Goal: Information Seeking & Learning: Compare options

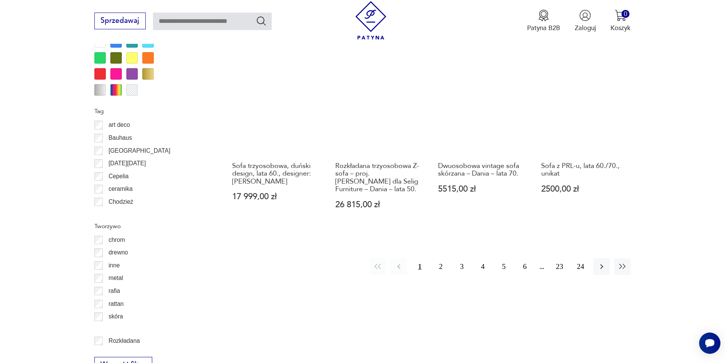
scroll to position [900, 0]
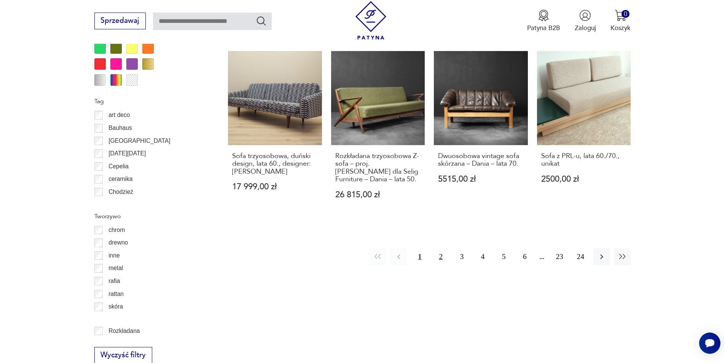
click at [443, 248] on button "2" at bounding box center [441, 256] width 16 height 16
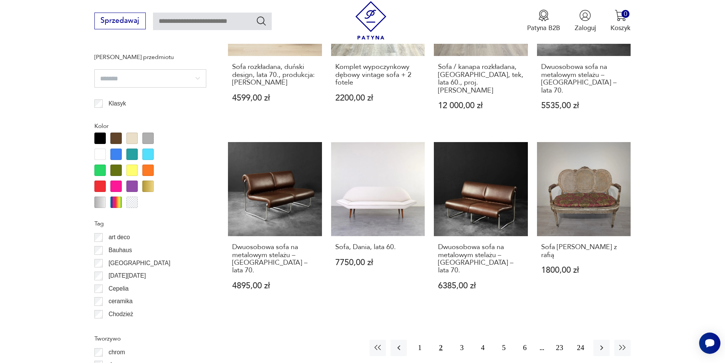
scroll to position [825, 0]
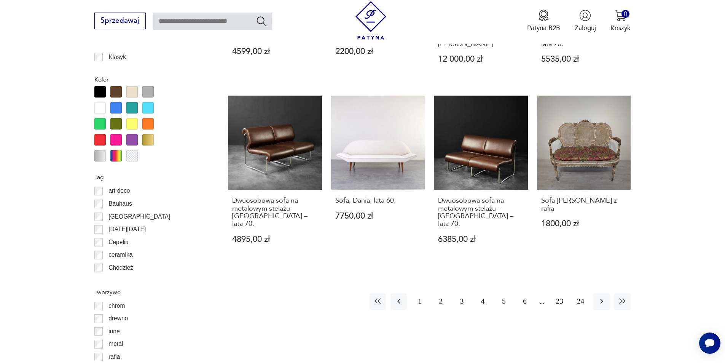
click at [465, 293] on button "3" at bounding box center [462, 301] width 16 height 16
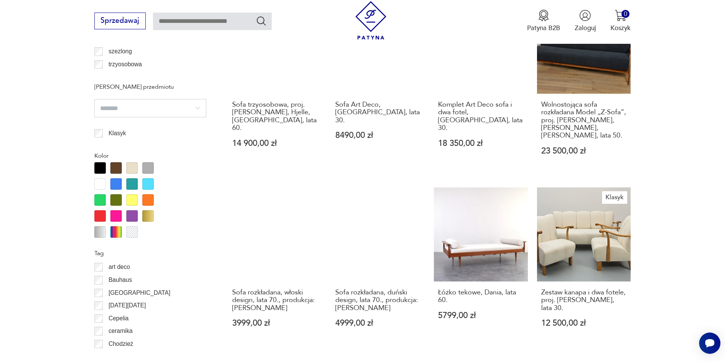
scroll to position [901, 0]
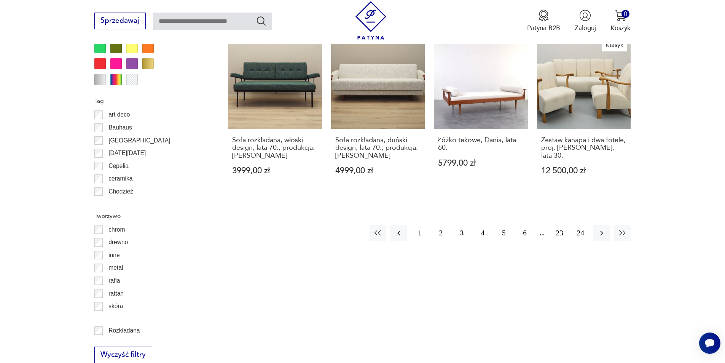
click at [481, 225] on button "4" at bounding box center [483, 233] width 16 height 16
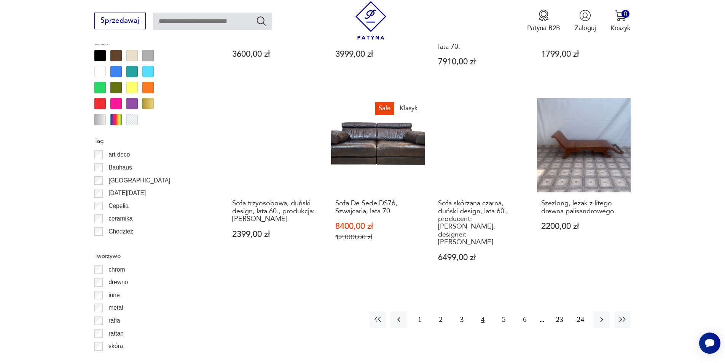
scroll to position [863, 0]
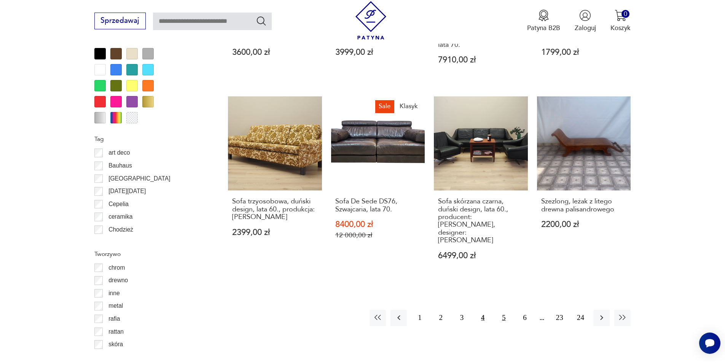
click at [503, 310] on button "5" at bounding box center [504, 318] width 16 height 16
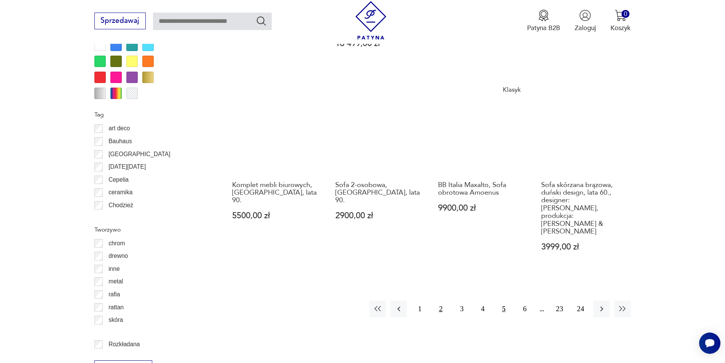
scroll to position [901, 0]
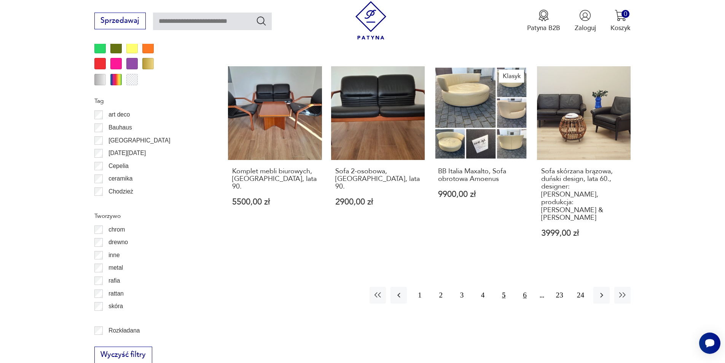
click at [530, 287] on button "6" at bounding box center [525, 295] width 16 height 16
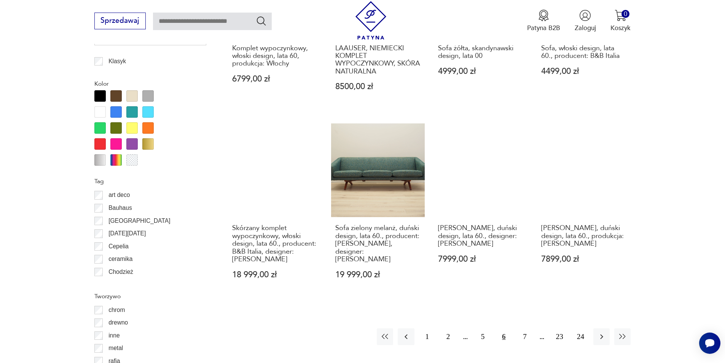
scroll to position [825, 0]
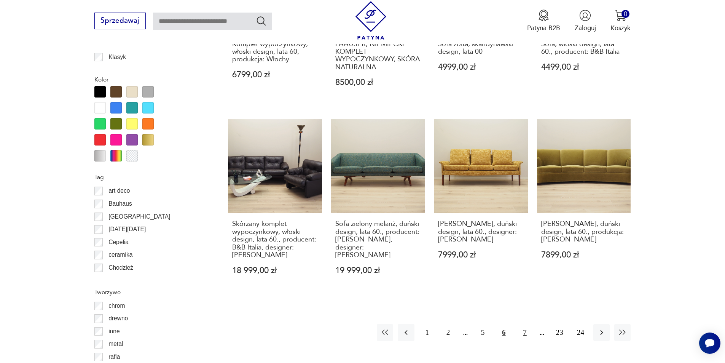
click at [527, 324] on button "7" at bounding box center [525, 332] width 16 height 16
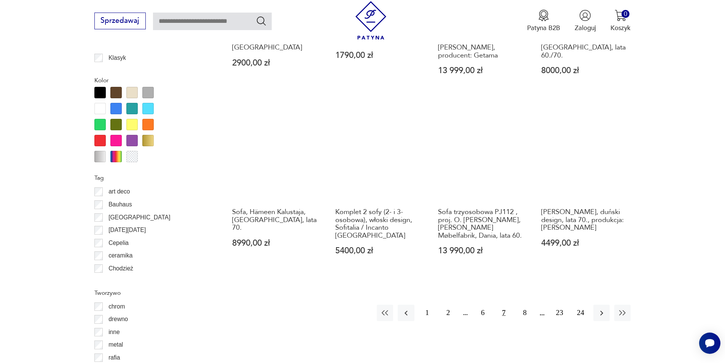
scroll to position [825, 0]
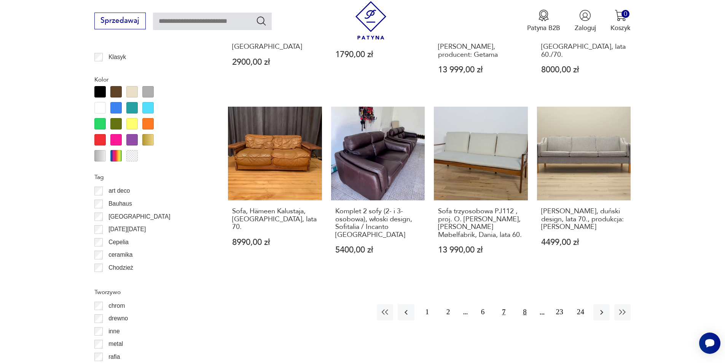
click at [528, 311] on button "8" at bounding box center [525, 312] width 16 height 16
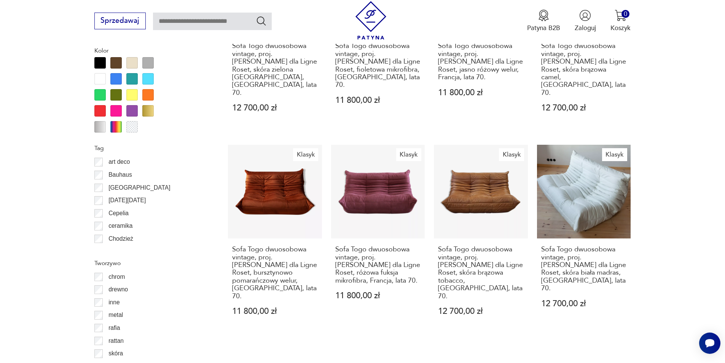
scroll to position [901, 0]
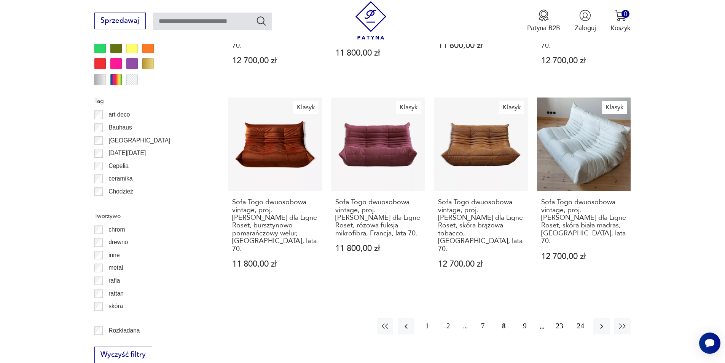
click at [528, 318] on button "9" at bounding box center [525, 326] width 16 height 16
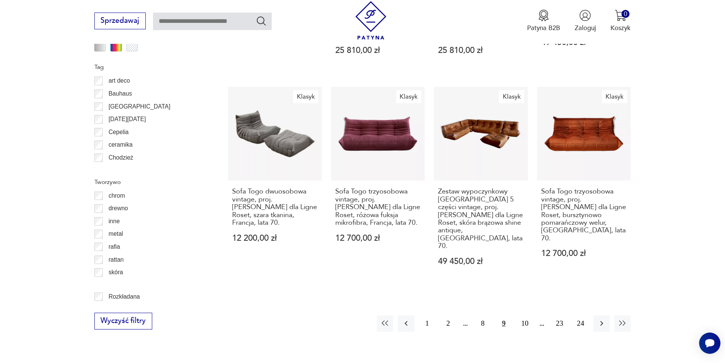
scroll to position [939, 0]
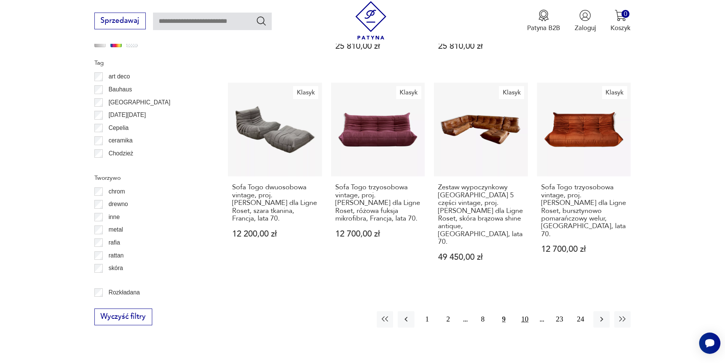
click at [525, 311] on button "10" at bounding box center [525, 319] width 16 height 16
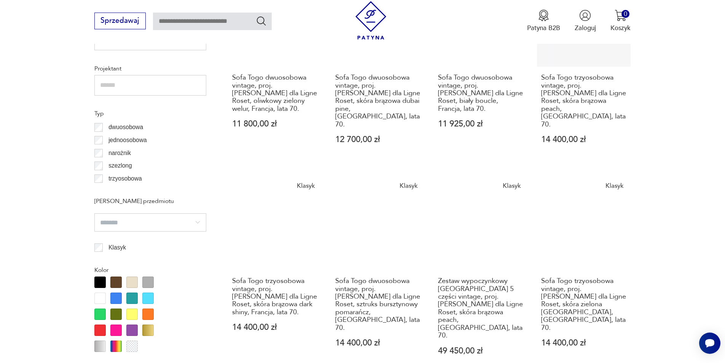
scroll to position [825, 0]
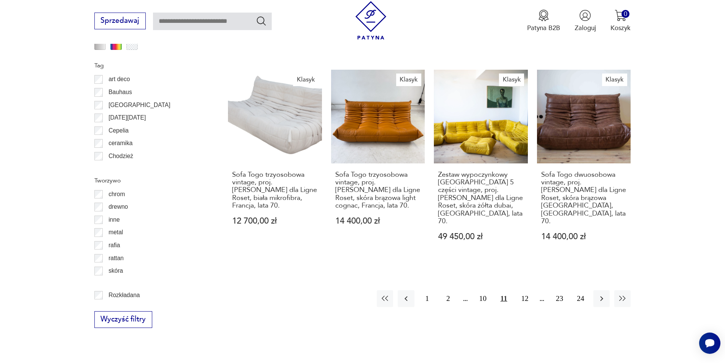
scroll to position [939, 0]
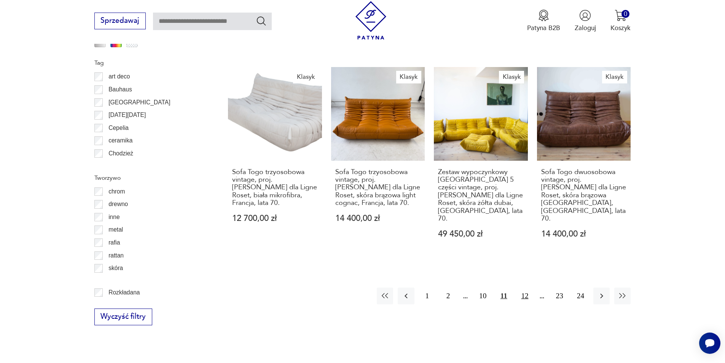
click at [523, 287] on button "12" at bounding box center [525, 295] width 16 height 16
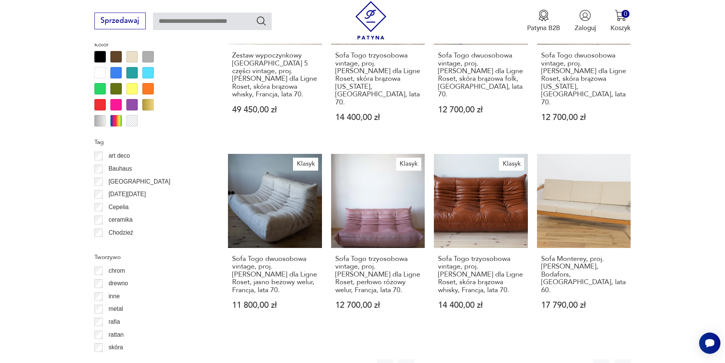
scroll to position [863, 0]
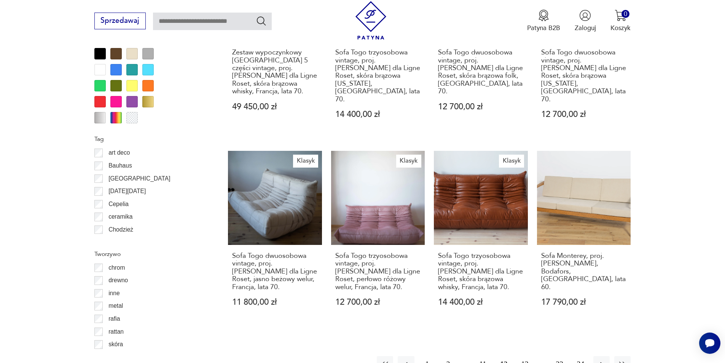
click at [522, 356] on button "13" at bounding box center [525, 364] width 16 height 16
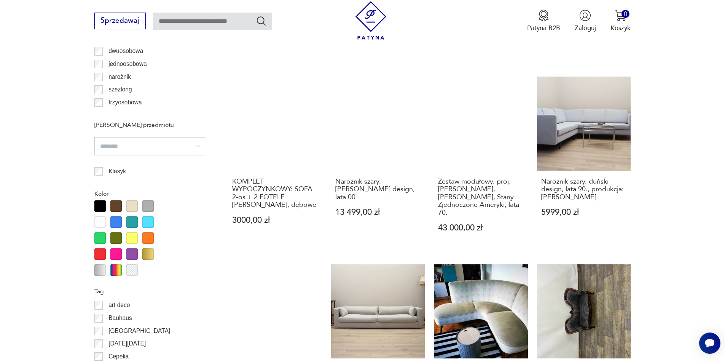
scroll to position [901, 0]
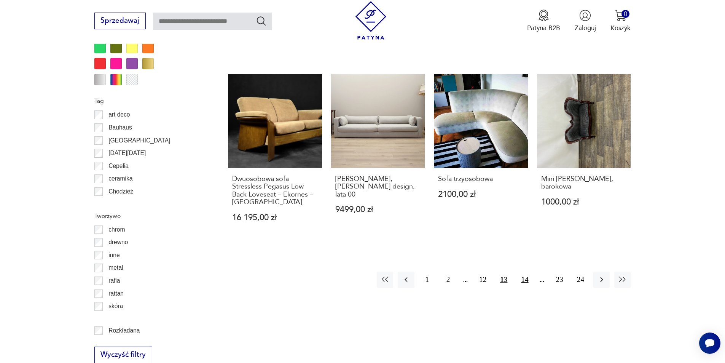
click at [525, 271] on button "14" at bounding box center [525, 279] width 16 height 16
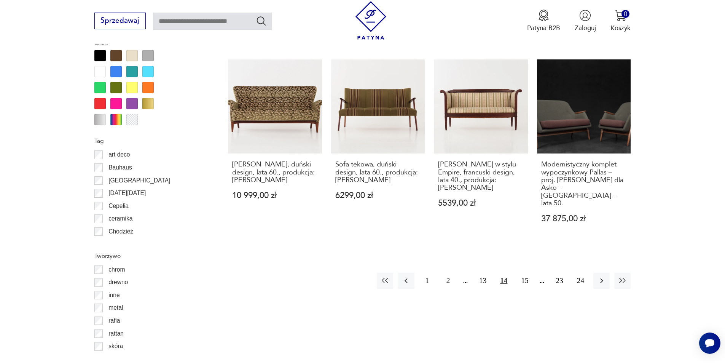
scroll to position [863, 0]
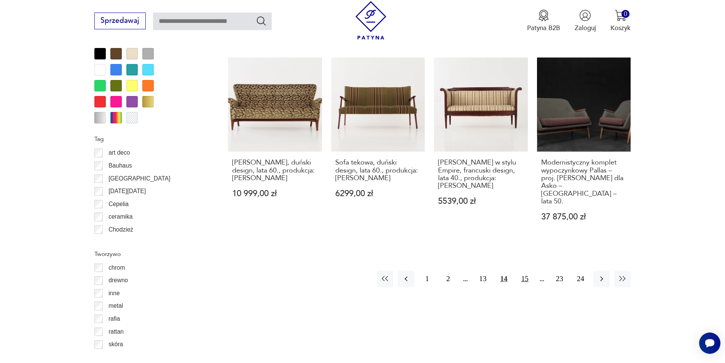
click at [528, 271] on button "15" at bounding box center [525, 279] width 16 height 16
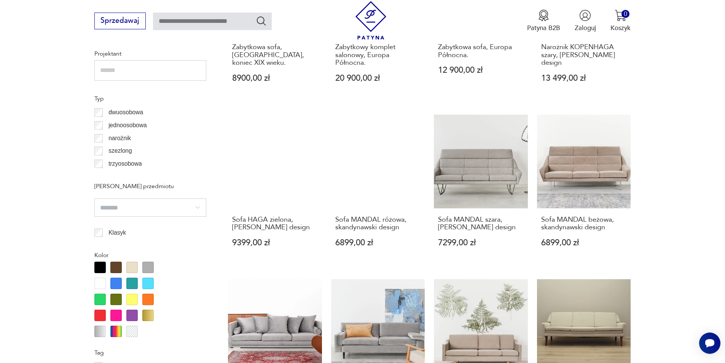
scroll to position [787, 0]
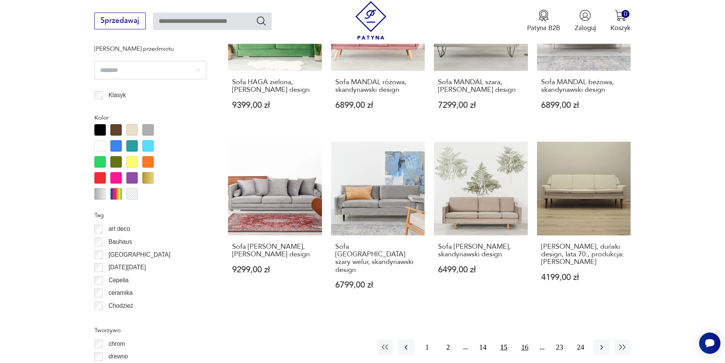
click at [526, 339] on button "16" at bounding box center [525, 347] width 16 height 16
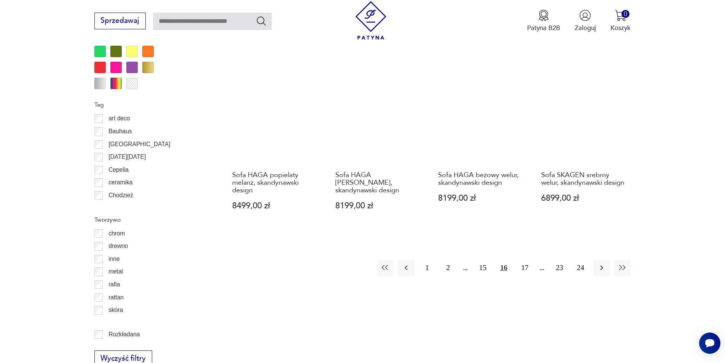
scroll to position [901, 0]
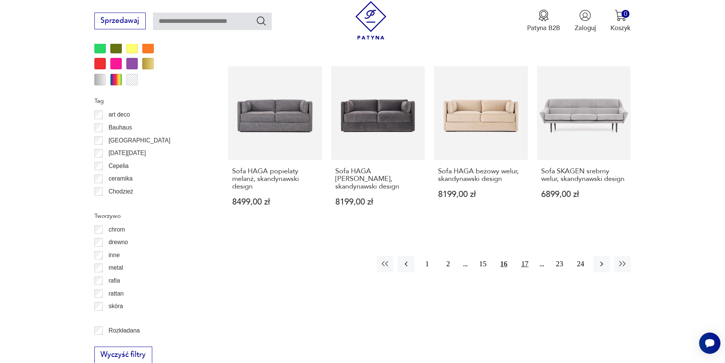
click at [523, 256] on button "17" at bounding box center [525, 264] width 16 height 16
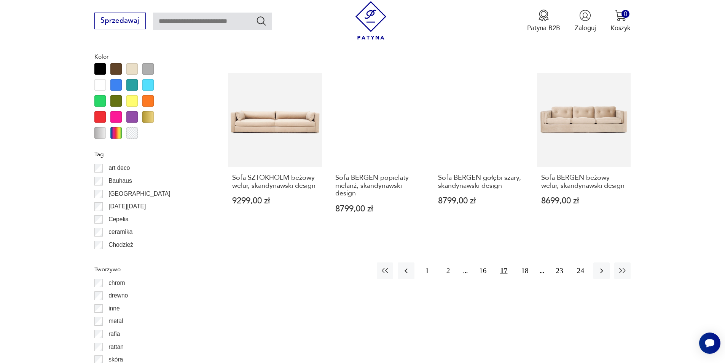
scroll to position [939, 0]
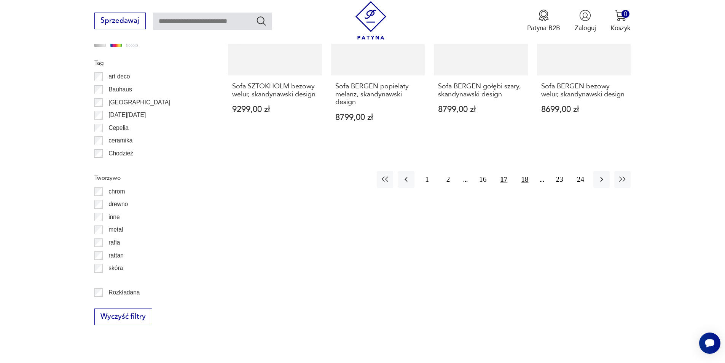
click at [524, 171] on button "18" at bounding box center [525, 179] width 16 height 16
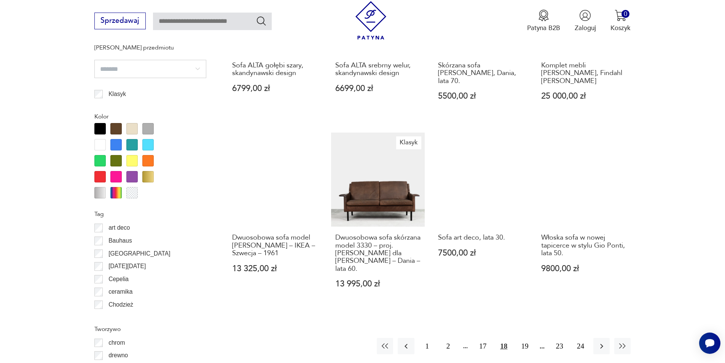
scroll to position [901, 0]
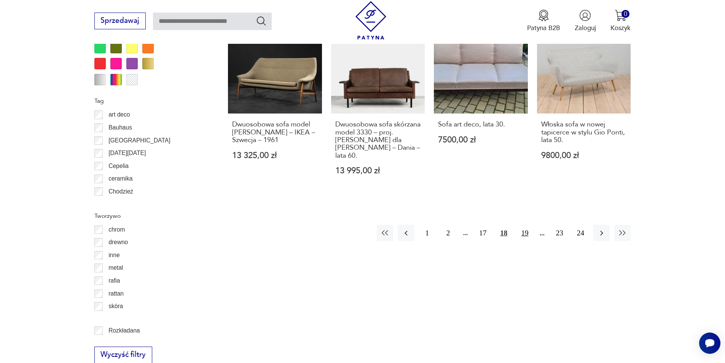
click at [520, 225] on button "19" at bounding box center [525, 233] width 16 height 16
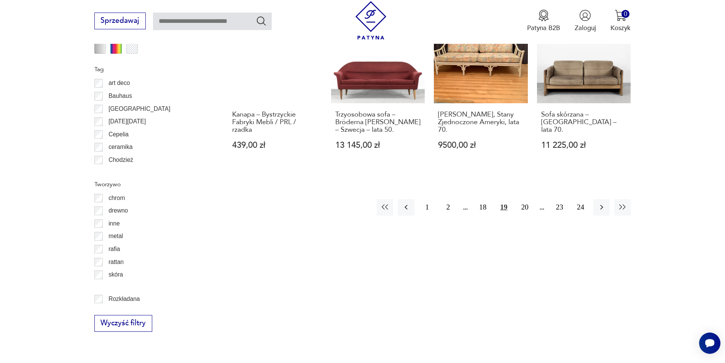
scroll to position [939, 0]
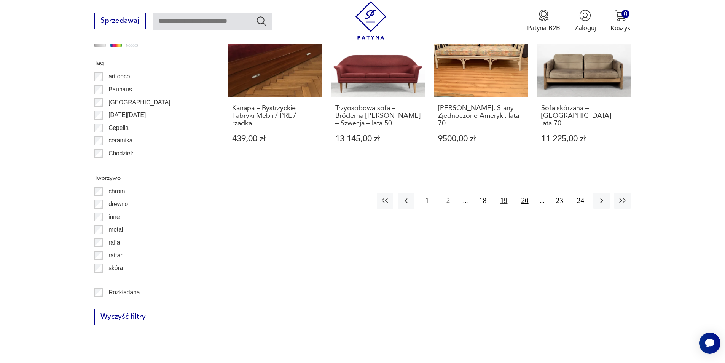
click at [521, 203] on button "20" at bounding box center [525, 201] width 16 height 16
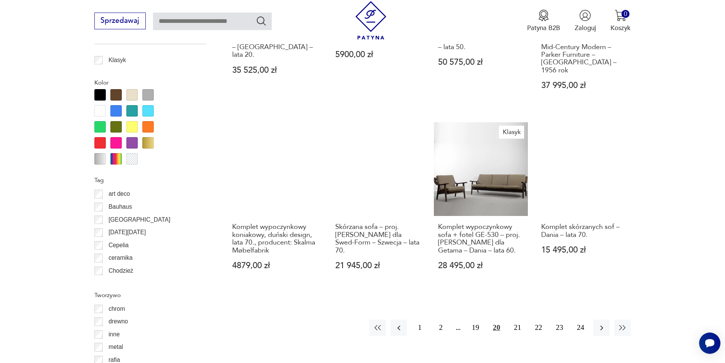
scroll to position [825, 0]
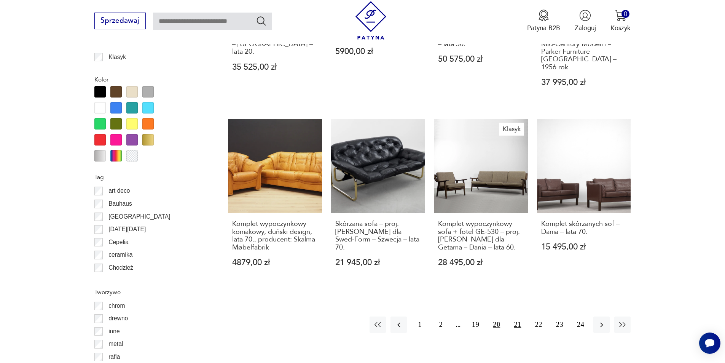
click at [517, 319] on button "21" at bounding box center [517, 324] width 16 height 16
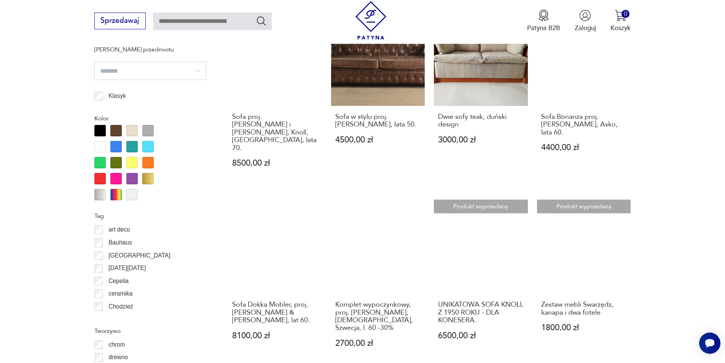
scroll to position [863, 0]
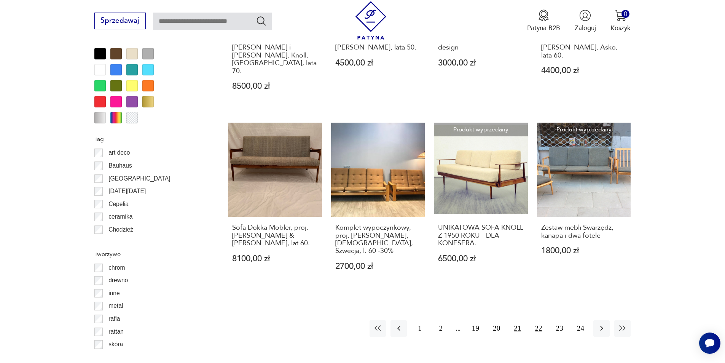
click at [536, 320] on button "22" at bounding box center [538, 328] width 16 height 16
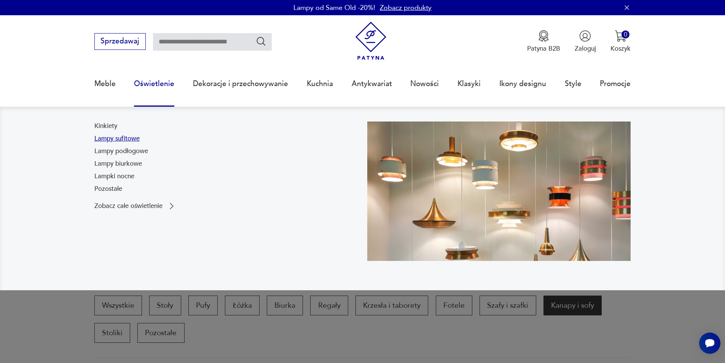
click at [128, 138] on link "Lampy sufitowe" at bounding box center [116, 138] width 45 height 9
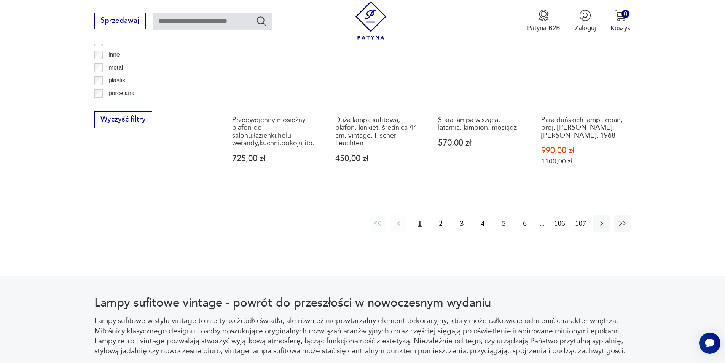
scroll to position [901, 0]
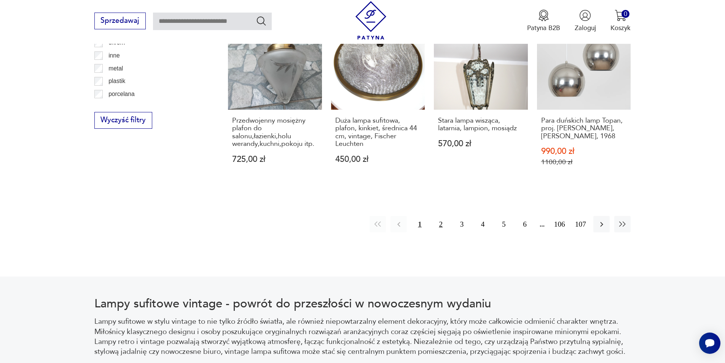
click at [438, 216] on button "2" at bounding box center [441, 224] width 16 height 16
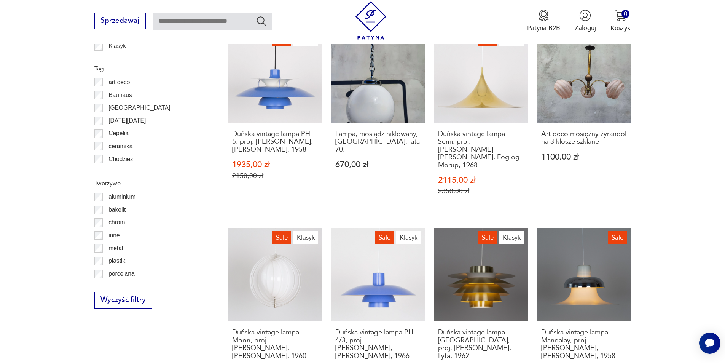
scroll to position [912, 0]
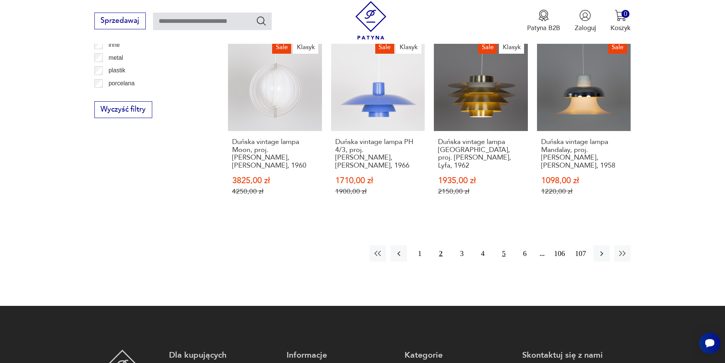
click at [503, 245] on button "5" at bounding box center [504, 253] width 16 height 16
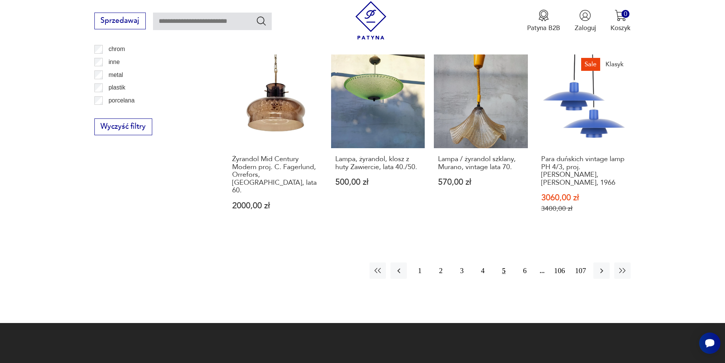
scroll to position [912, 0]
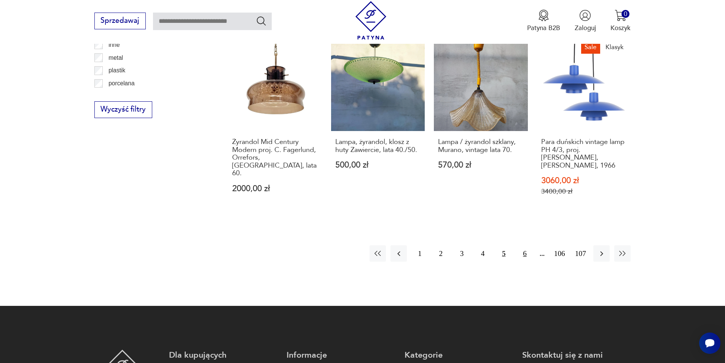
click at [527, 245] on button "6" at bounding box center [525, 253] width 16 height 16
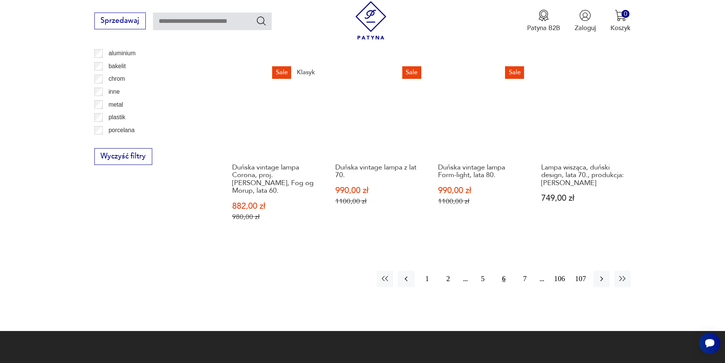
scroll to position [873, 0]
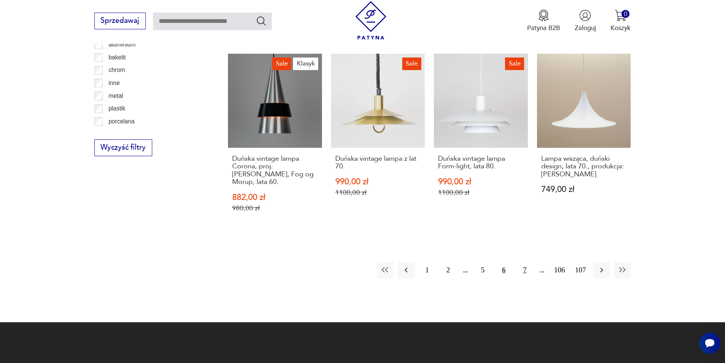
click at [525, 262] on button "7" at bounding box center [525, 270] width 16 height 16
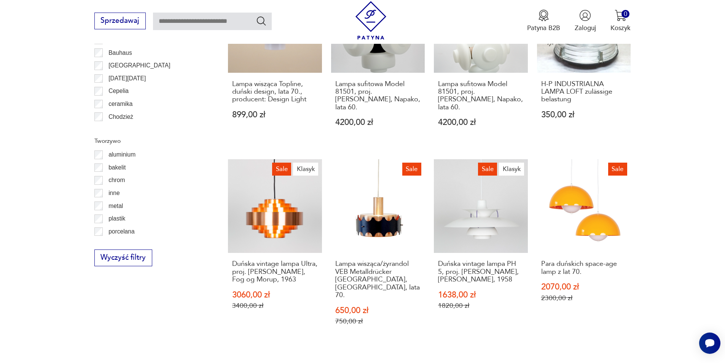
scroll to position [797, 0]
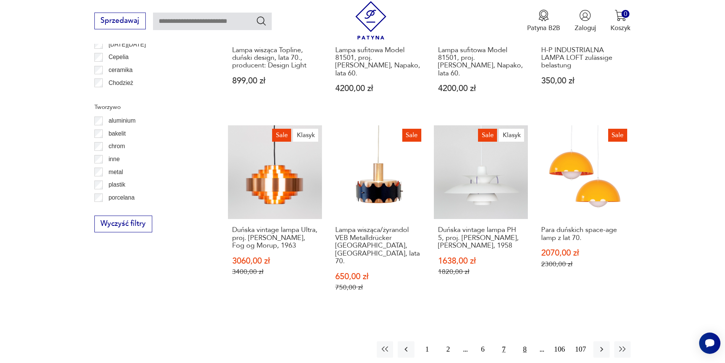
click at [526, 341] on button "8" at bounding box center [525, 349] width 16 height 16
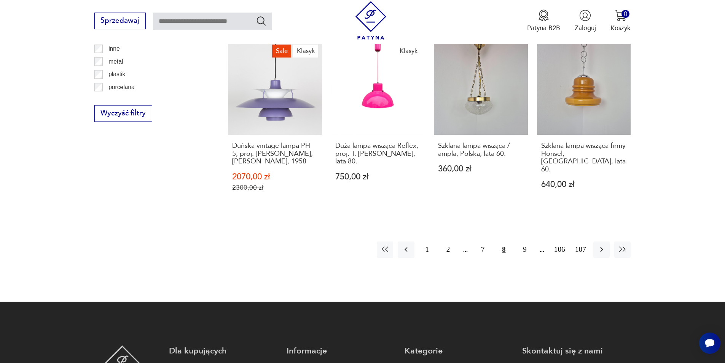
scroll to position [912, 0]
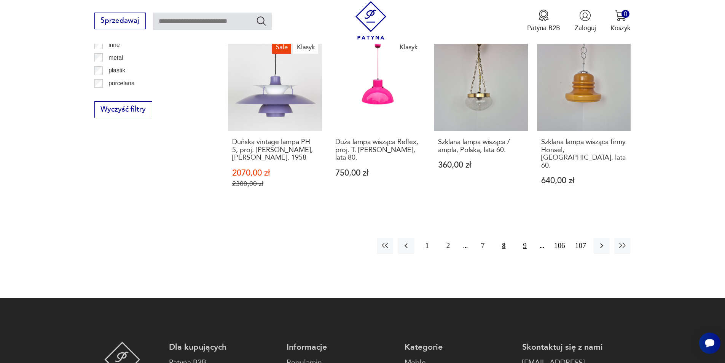
click at [522, 239] on button "9" at bounding box center [525, 246] width 16 height 16
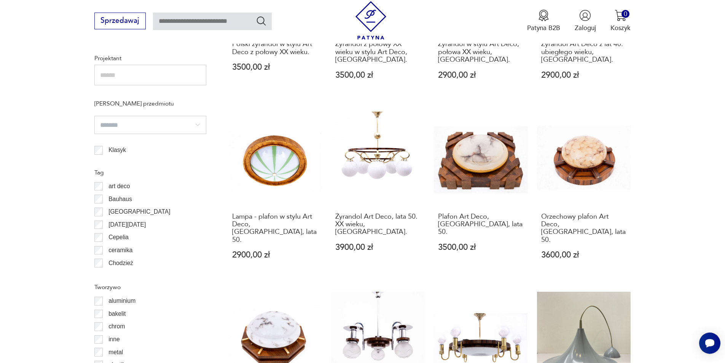
scroll to position [759, 0]
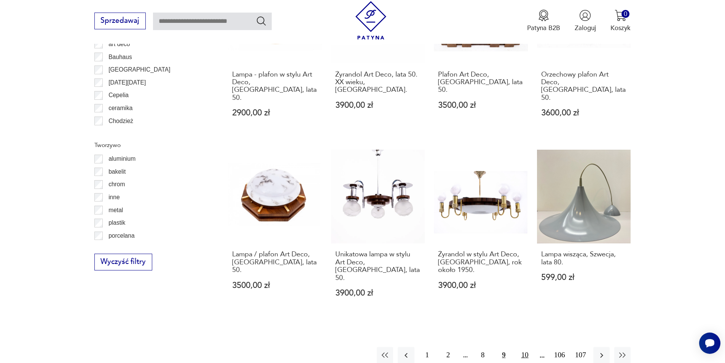
click at [526, 347] on button "10" at bounding box center [525, 355] width 16 height 16
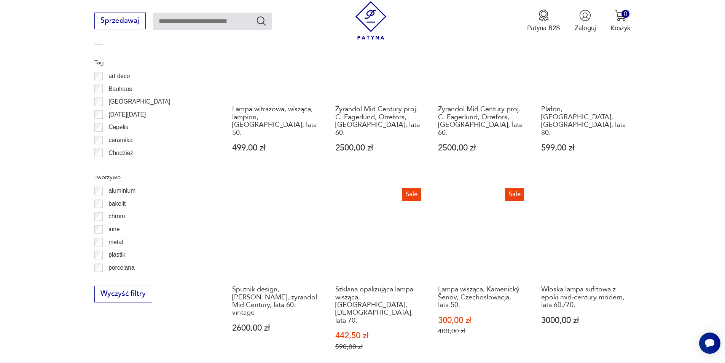
scroll to position [835, 0]
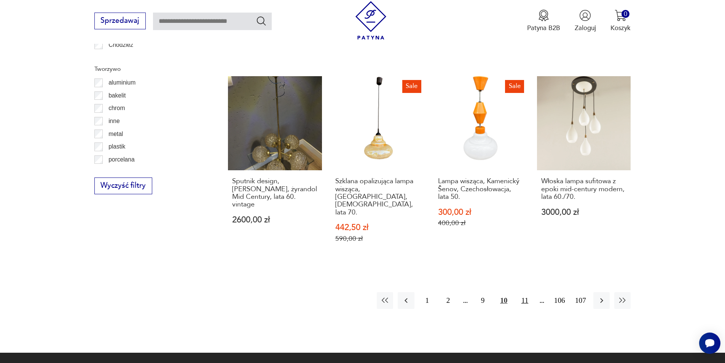
click at [524, 292] on button "11" at bounding box center [525, 300] width 16 height 16
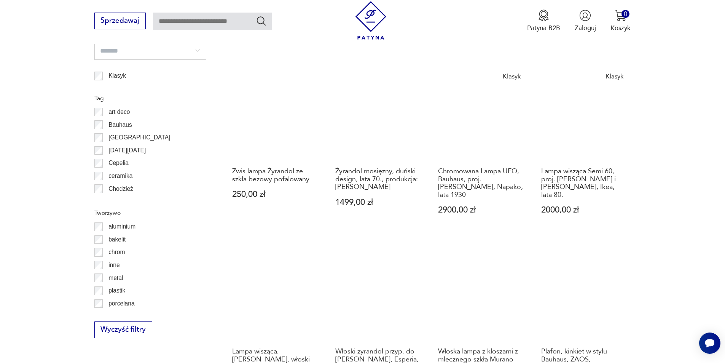
scroll to position [835, 0]
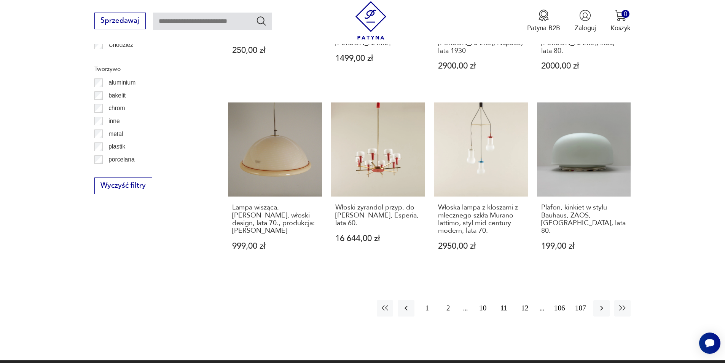
click at [527, 300] on button "12" at bounding box center [525, 308] width 16 height 16
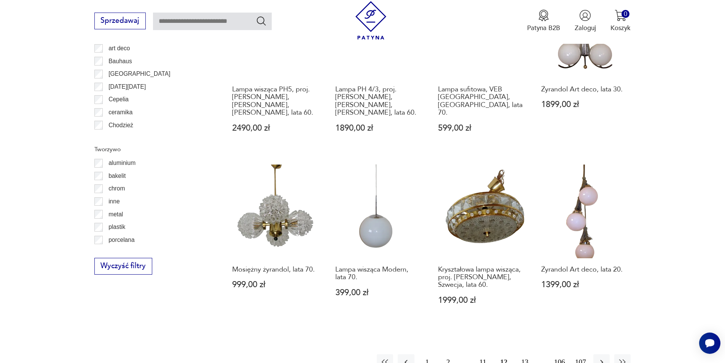
scroll to position [759, 0]
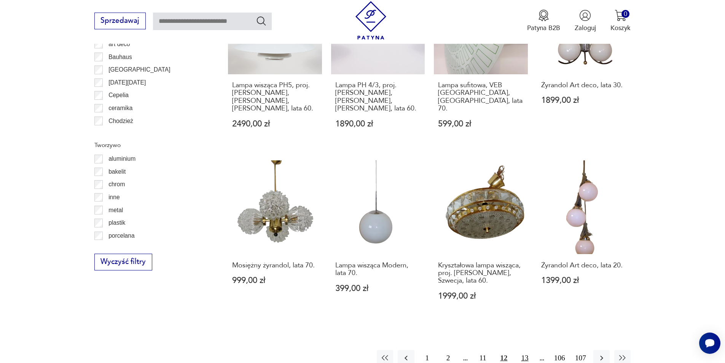
click at [522, 350] on button "13" at bounding box center [525, 358] width 16 height 16
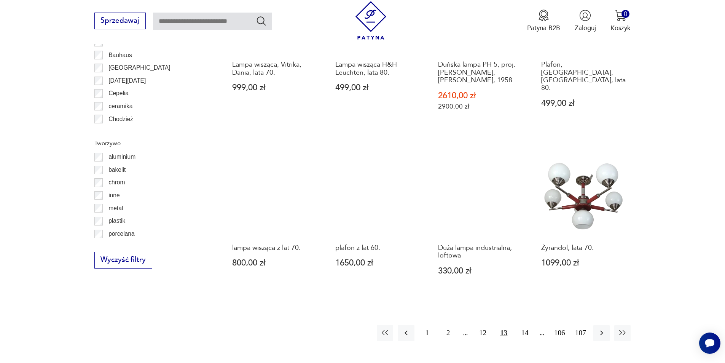
scroll to position [835, 0]
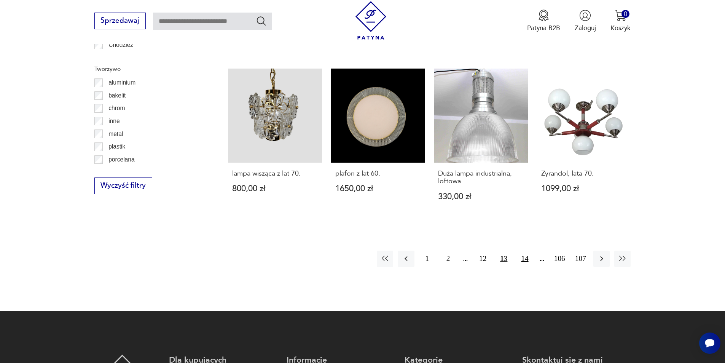
click at [532, 252] on button "14" at bounding box center [525, 259] width 16 height 16
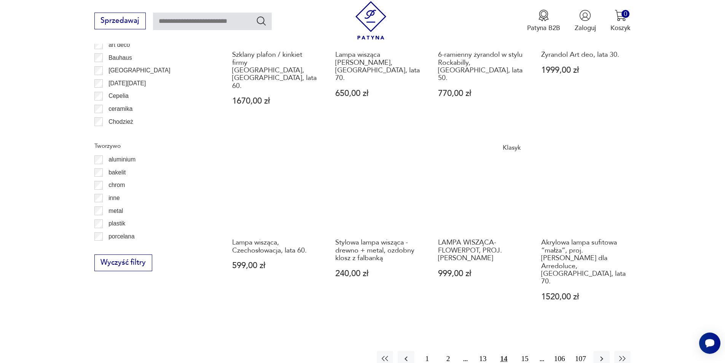
scroll to position [759, 0]
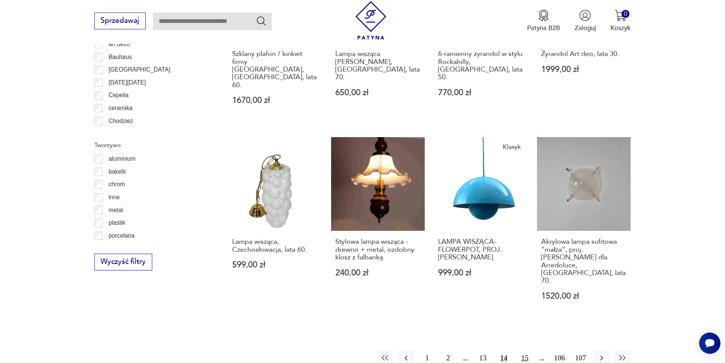
click at [525, 350] on button "15" at bounding box center [525, 358] width 16 height 16
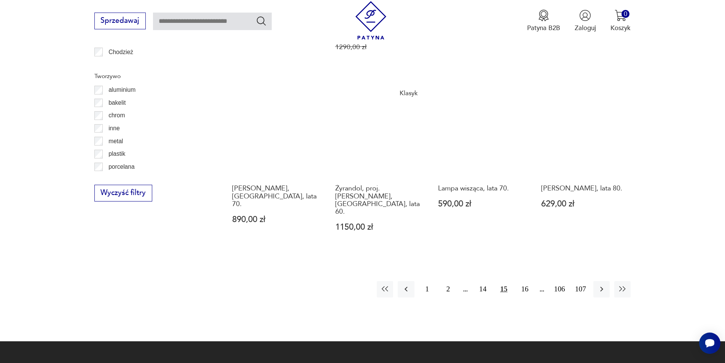
scroll to position [835, 0]
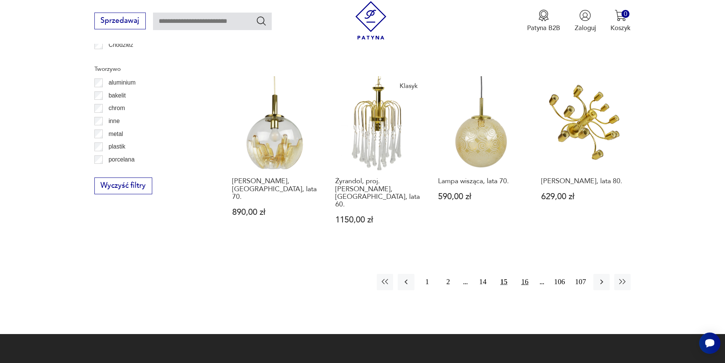
click at [526, 274] on button "16" at bounding box center [525, 282] width 16 height 16
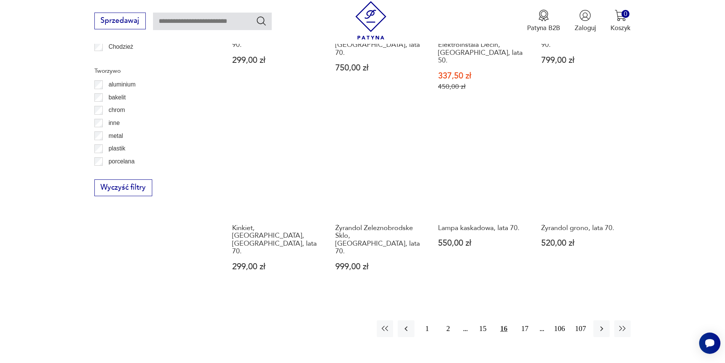
scroll to position [912, 0]
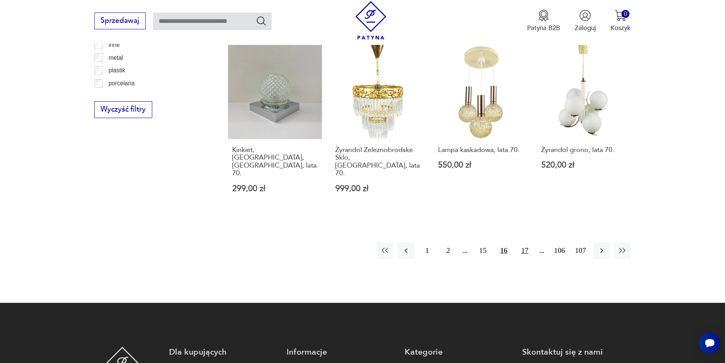
click at [525, 242] on button "17" at bounding box center [525, 250] width 16 height 16
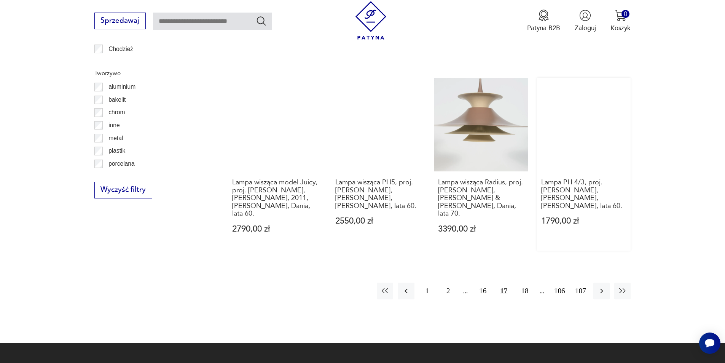
scroll to position [835, 0]
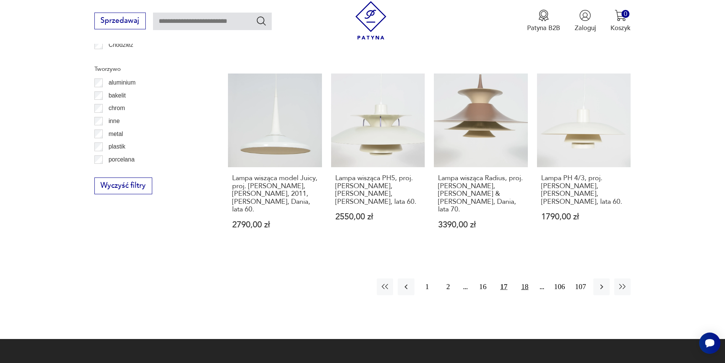
click at [520, 278] on button "18" at bounding box center [525, 286] width 16 height 16
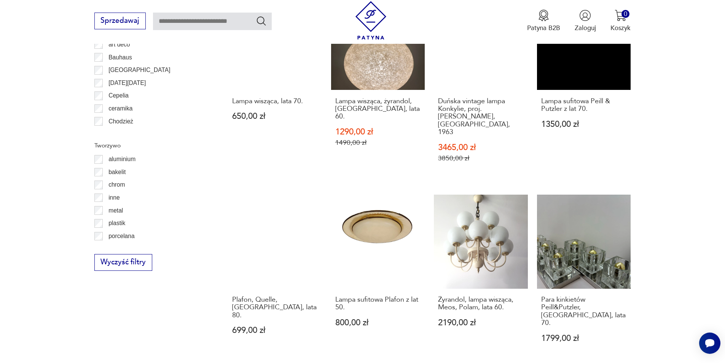
scroll to position [759, 0]
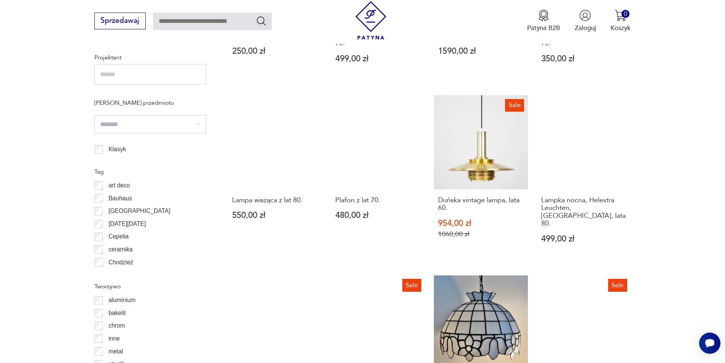
scroll to position [721, 0]
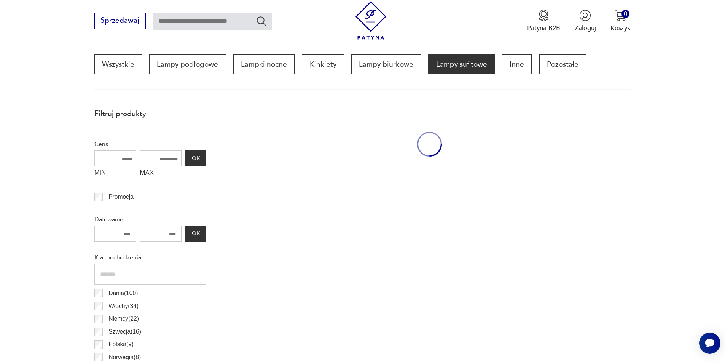
scroll to position [226, 0]
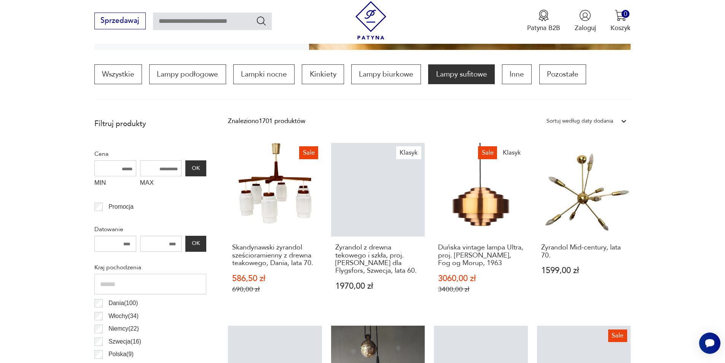
click at [152, 170] on input "MAX" at bounding box center [161, 168] width 42 height 16
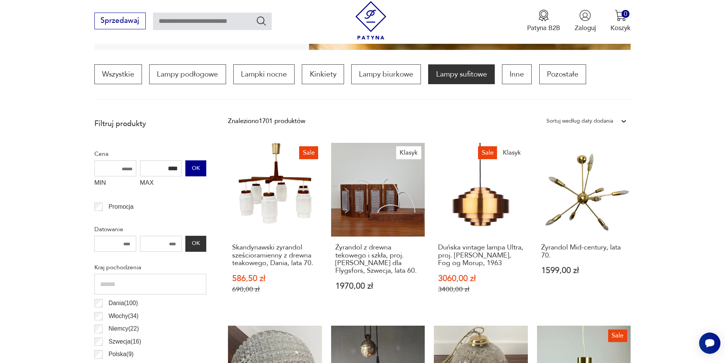
type input "****"
click at [190, 169] on button "OK" at bounding box center [195, 168] width 21 height 16
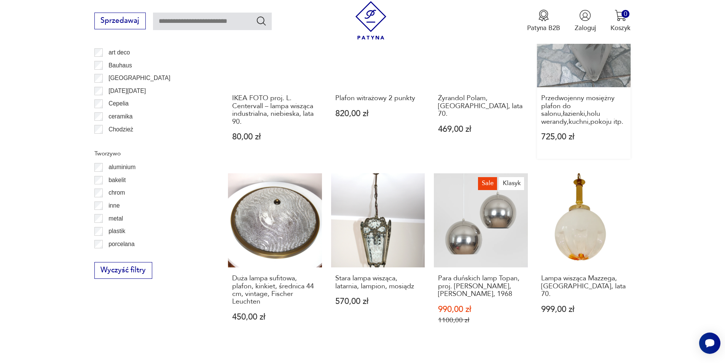
scroll to position [759, 0]
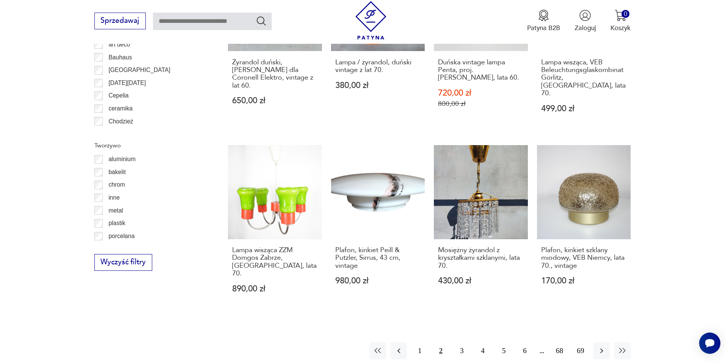
scroll to position [759, 0]
click at [461, 342] on button "3" at bounding box center [462, 350] width 16 height 16
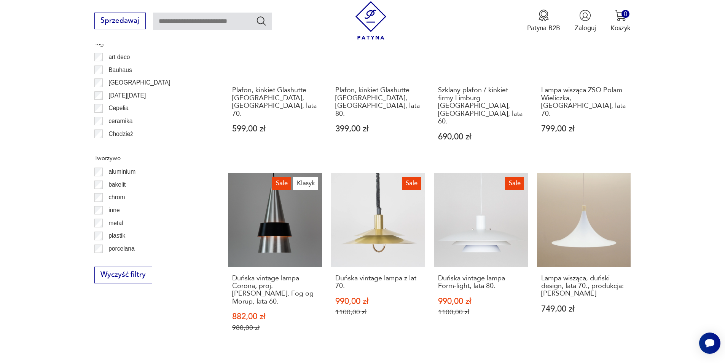
scroll to position [759, 0]
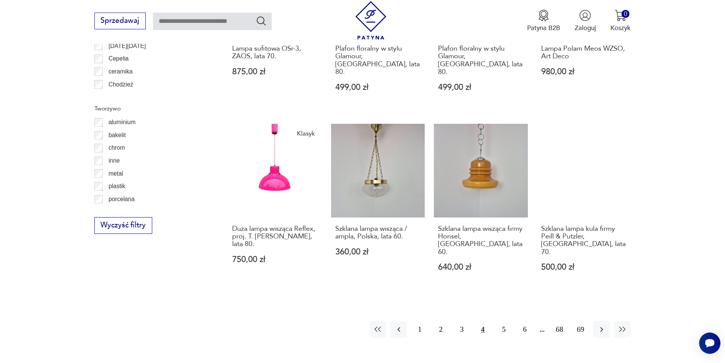
scroll to position [873, 0]
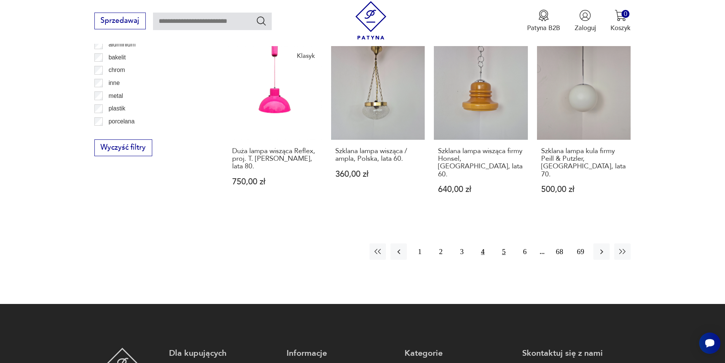
click at [503, 243] on button "5" at bounding box center [504, 251] width 16 height 16
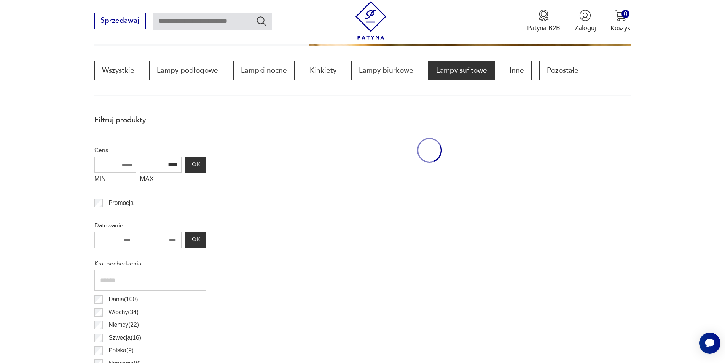
scroll to position [226, 0]
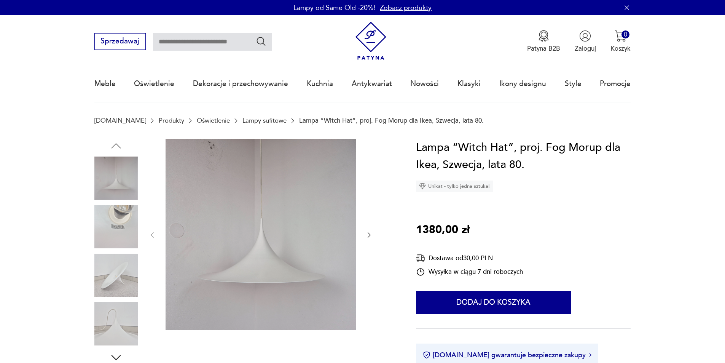
click at [369, 236] on icon "button" at bounding box center [370, 235] width 8 height 8
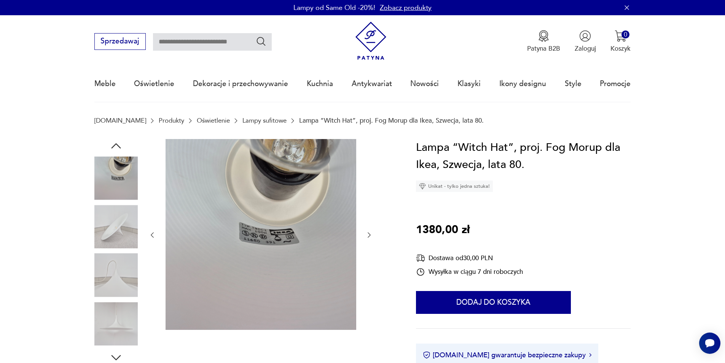
click at [369, 236] on icon "button" at bounding box center [370, 235] width 8 height 8
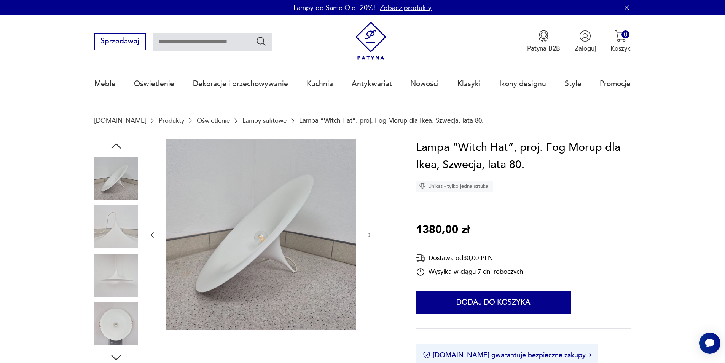
click at [369, 236] on icon "button" at bounding box center [370, 235] width 8 height 8
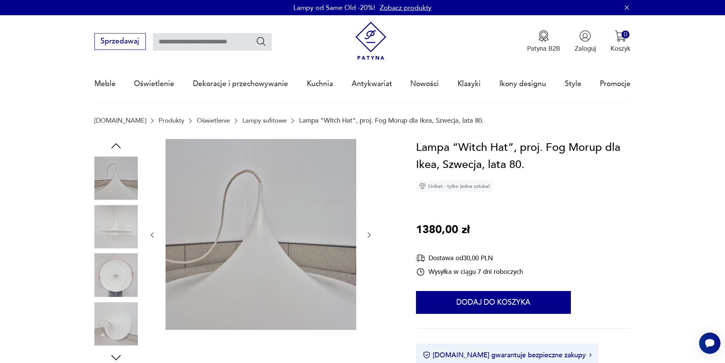
click at [369, 236] on icon "button" at bounding box center [370, 235] width 8 height 8
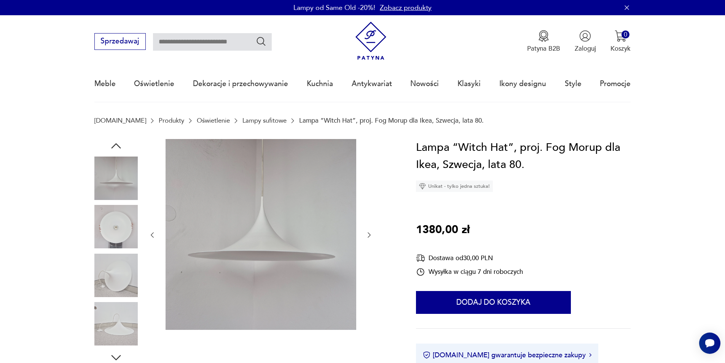
click at [369, 236] on icon "button" at bounding box center [370, 235] width 8 height 8
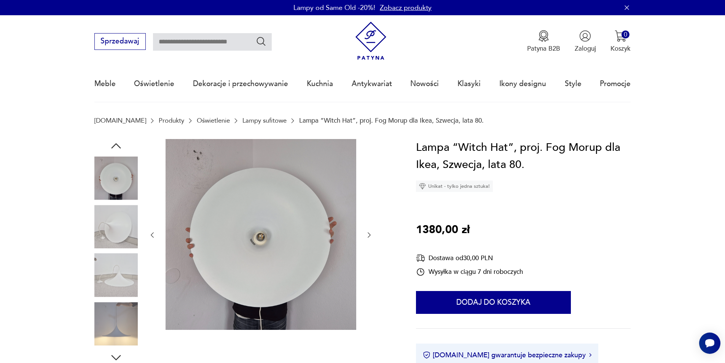
click at [369, 236] on icon "button" at bounding box center [370, 235] width 8 height 8
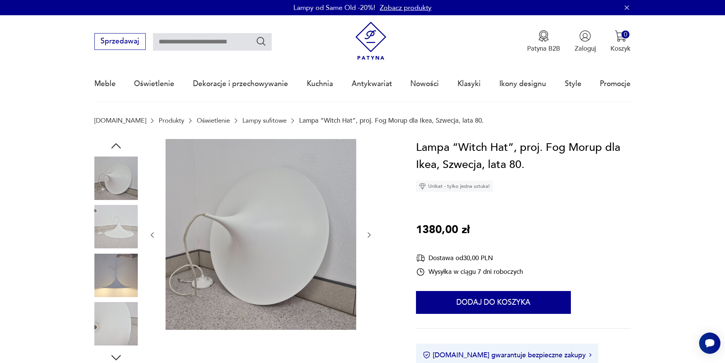
click at [369, 236] on icon "button" at bounding box center [370, 235] width 8 height 8
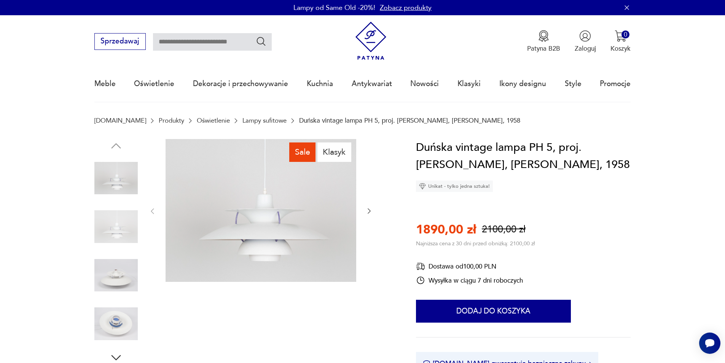
click at [368, 210] on icon "button" at bounding box center [370, 211] width 8 height 8
click at [367, 211] on icon "button" at bounding box center [370, 211] width 8 height 8
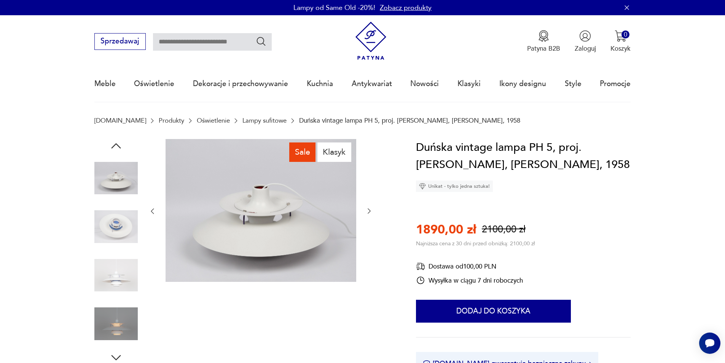
click at [367, 211] on icon "button" at bounding box center [370, 211] width 8 height 8
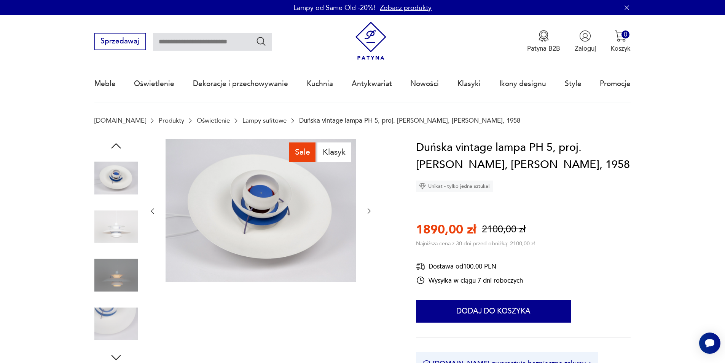
click at [367, 211] on icon "button" at bounding box center [370, 211] width 8 height 8
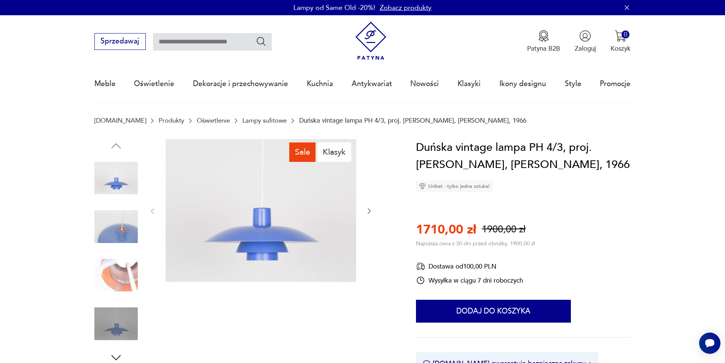
click at [370, 213] on icon "button" at bounding box center [370, 211] width 8 height 8
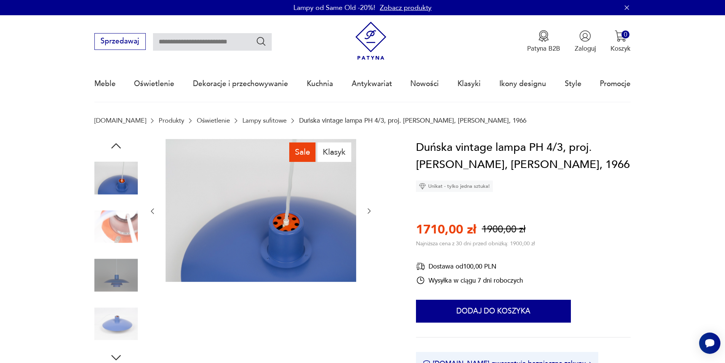
click at [370, 213] on icon "button" at bounding box center [370, 211] width 8 height 8
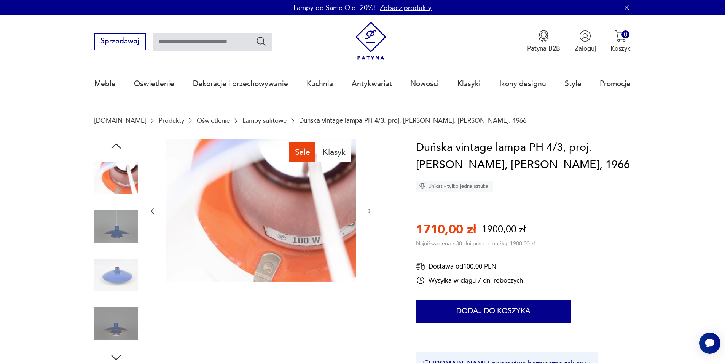
click at [370, 213] on icon "button" at bounding box center [370, 211] width 8 height 8
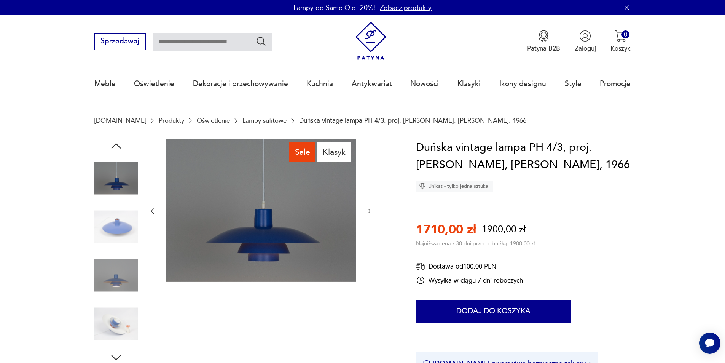
click at [370, 213] on icon "button" at bounding box center [370, 211] width 8 height 8
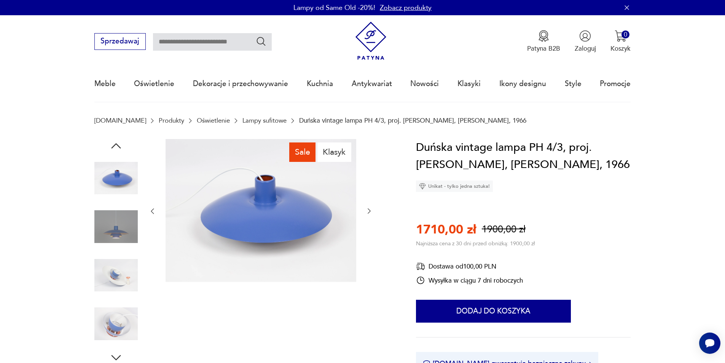
click at [370, 213] on icon "button" at bounding box center [370, 211] width 8 height 8
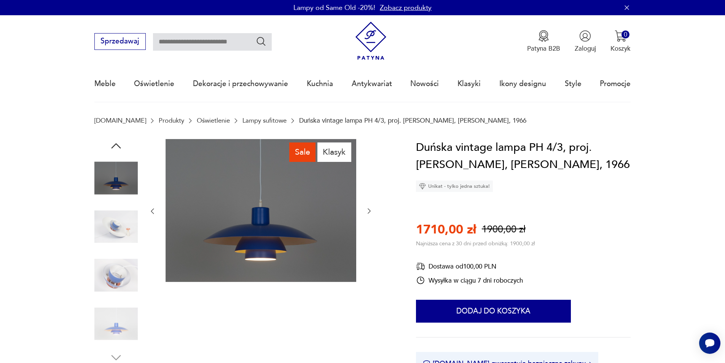
click at [370, 213] on icon "button" at bounding box center [370, 211] width 8 height 8
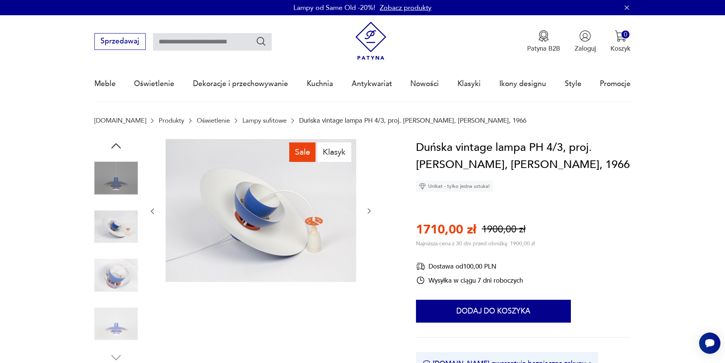
click at [370, 213] on icon "button" at bounding box center [370, 211] width 8 height 8
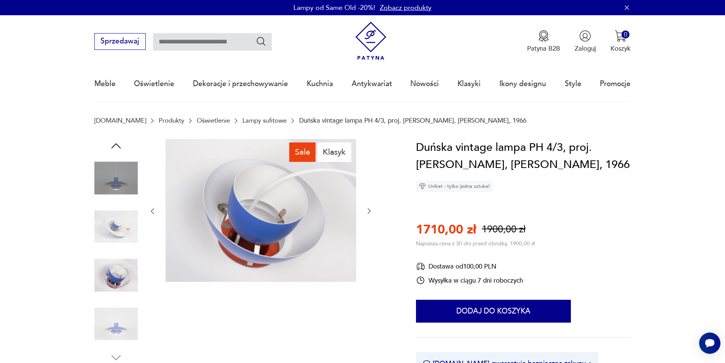
click at [370, 213] on icon "button" at bounding box center [370, 211] width 8 height 8
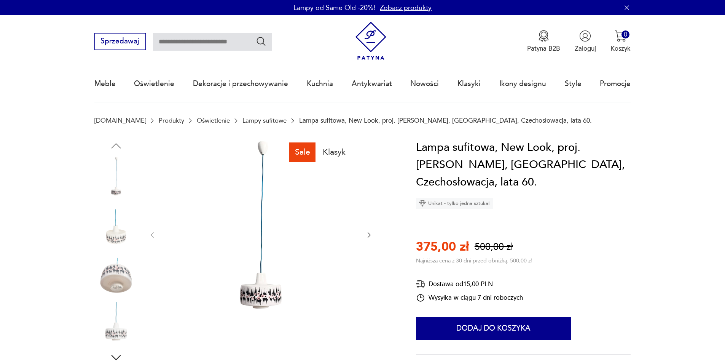
click at [366, 235] on icon "button" at bounding box center [370, 235] width 8 height 8
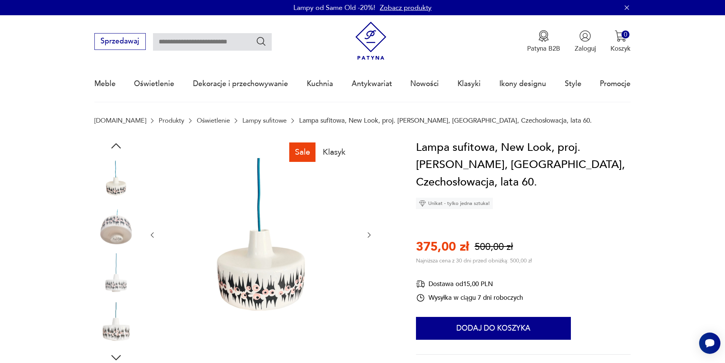
click at [366, 235] on icon "button" at bounding box center [370, 235] width 8 height 8
